Goal: Complete application form

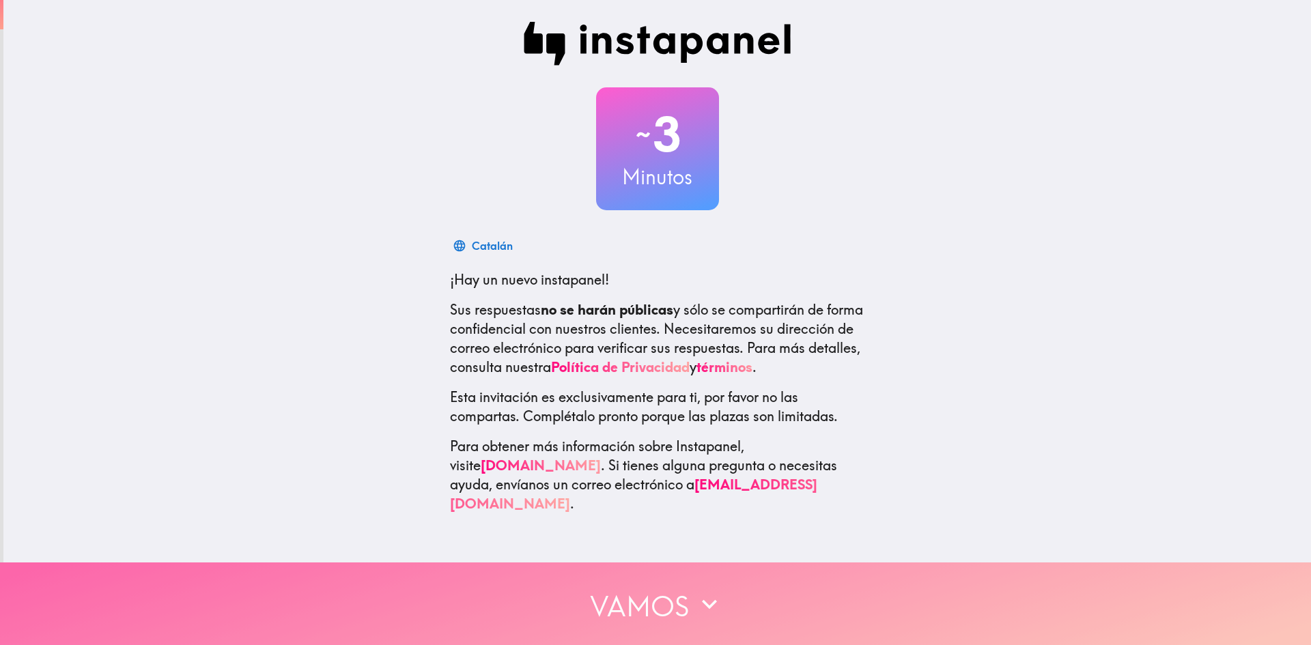
click at [650, 589] on font "Vamos" at bounding box center [639, 606] width 99 height 34
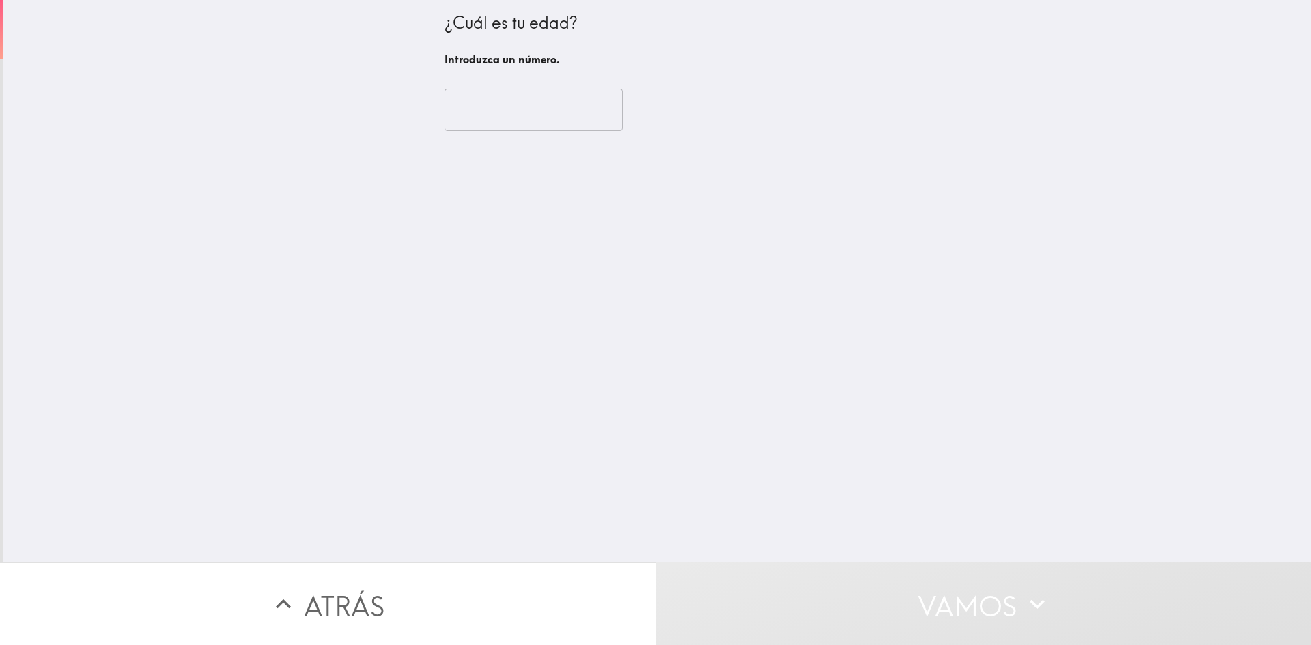
click at [538, 125] on input "number" at bounding box center [533, 110] width 178 height 42
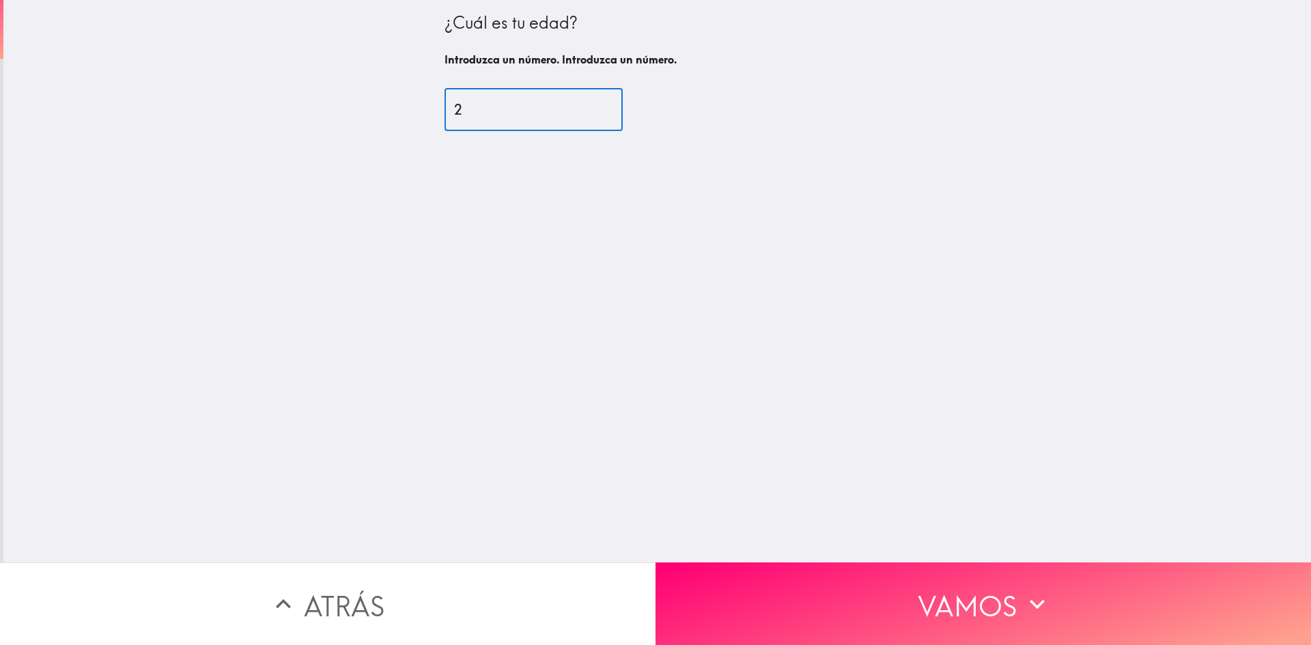
type input "25"
